Goal: Task Accomplishment & Management: Use online tool/utility

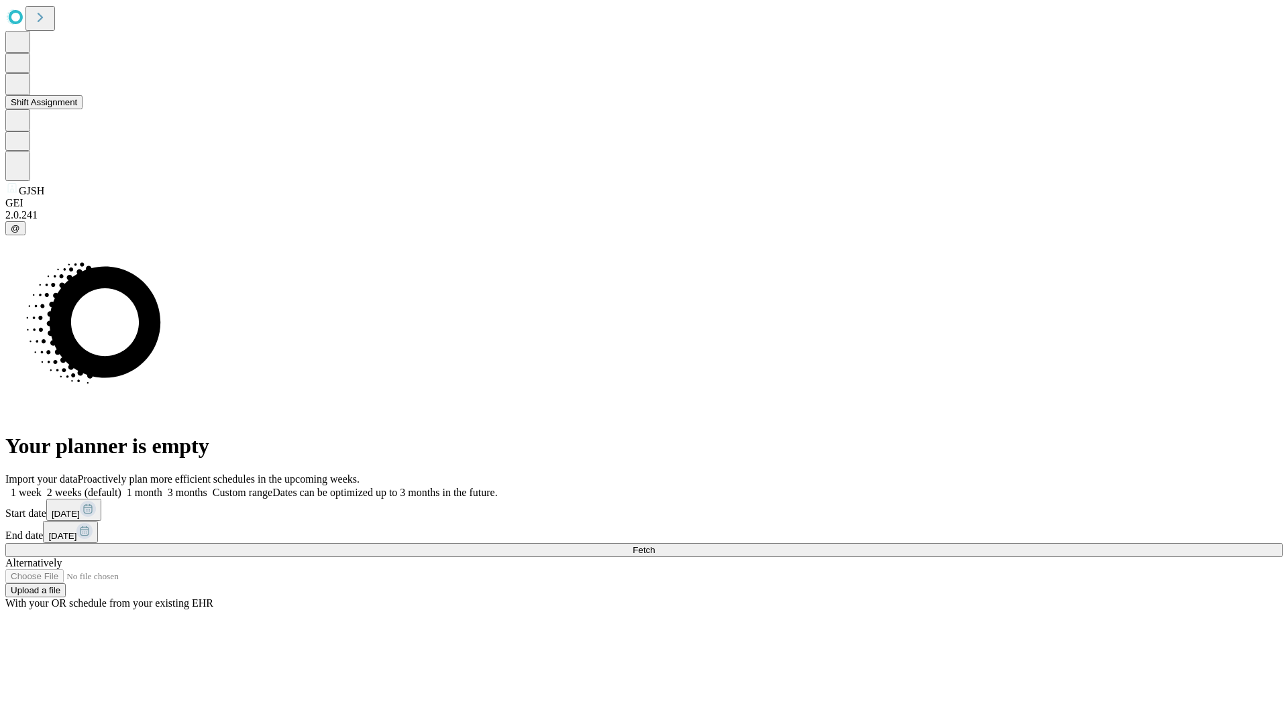
click at [82, 109] on button "Shift Assignment" at bounding box center [43, 102] width 77 height 14
